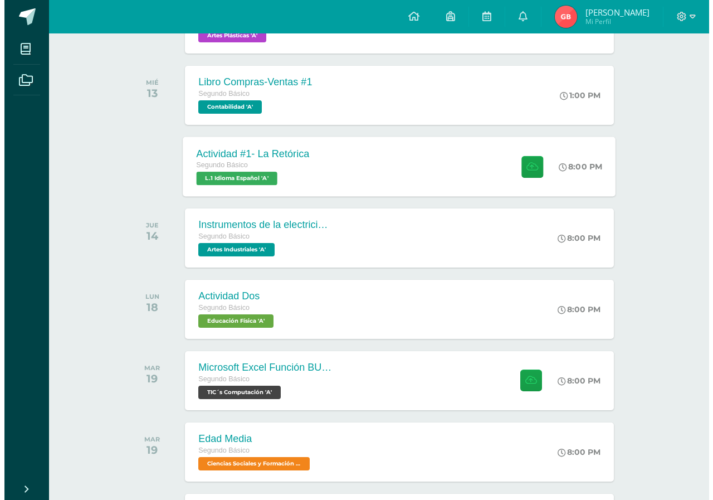
scroll to position [708, 0]
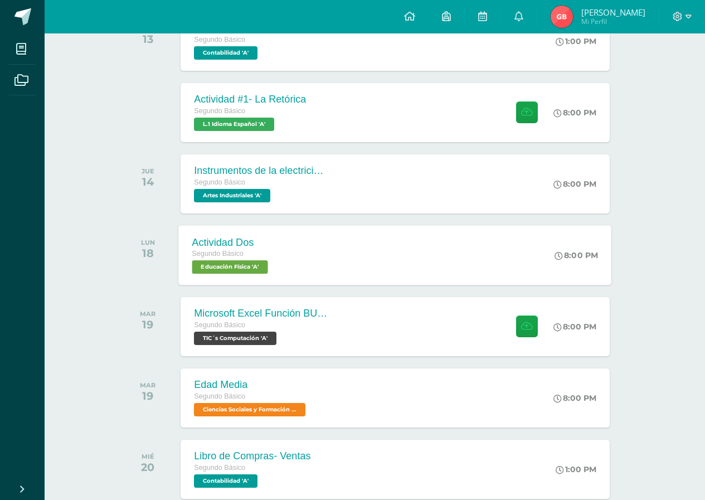
click at [355, 274] on div "Actividad Dos Segundo Básico Educación Física 'A' 8:00 PM Actividad Dos Educaci…" at bounding box center [395, 255] width 433 height 60
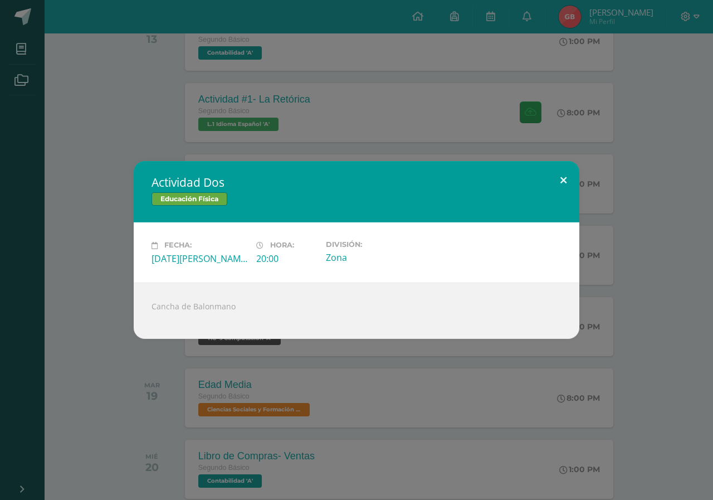
click at [561, 178] on button at bounding box center [564, 180] width 32 height 38
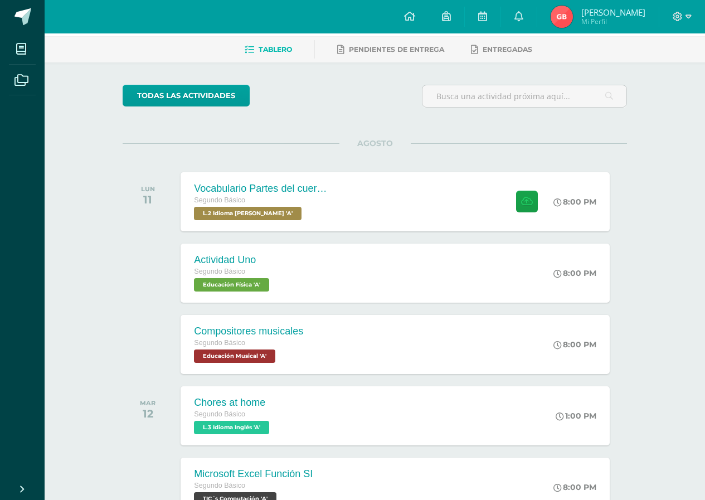
scroll to position [0, 0]
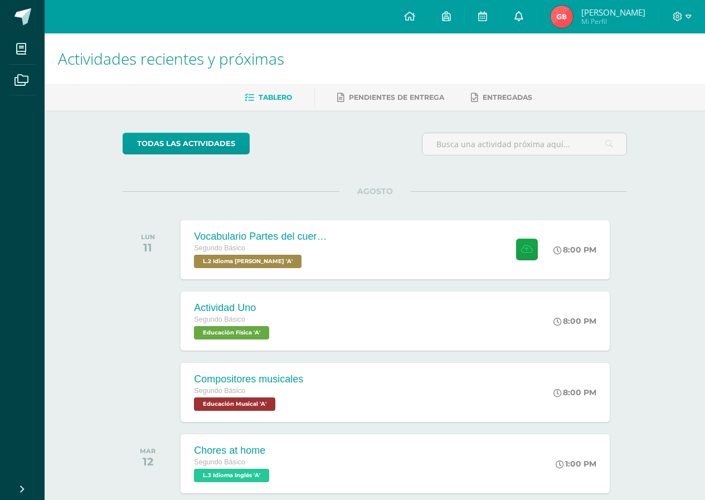
click at [515, 21] on span at bounding box center [518, 17] width 9 height 12
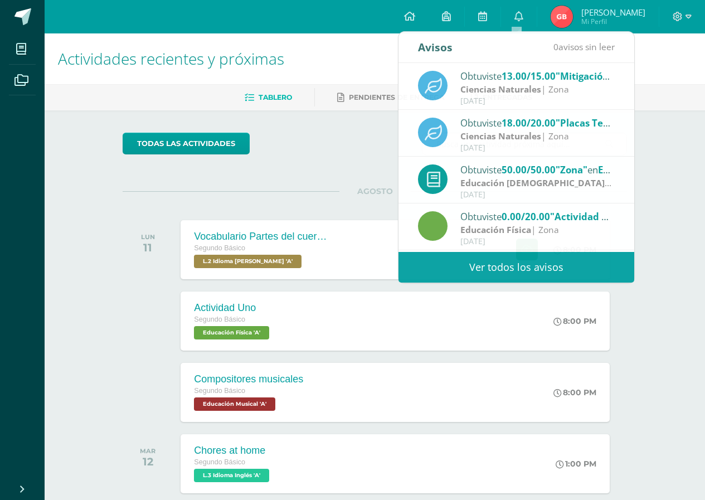
drag, startPoint x: 370, startPoint y: 162, endPoint x: 268, endPoint y: 103, distance: 118.1
click at [369, 163] on div "todas las Actividades" at bounding box center [374, 149] width 513 height 32
